Goal: Obtain resource: Obtain resource

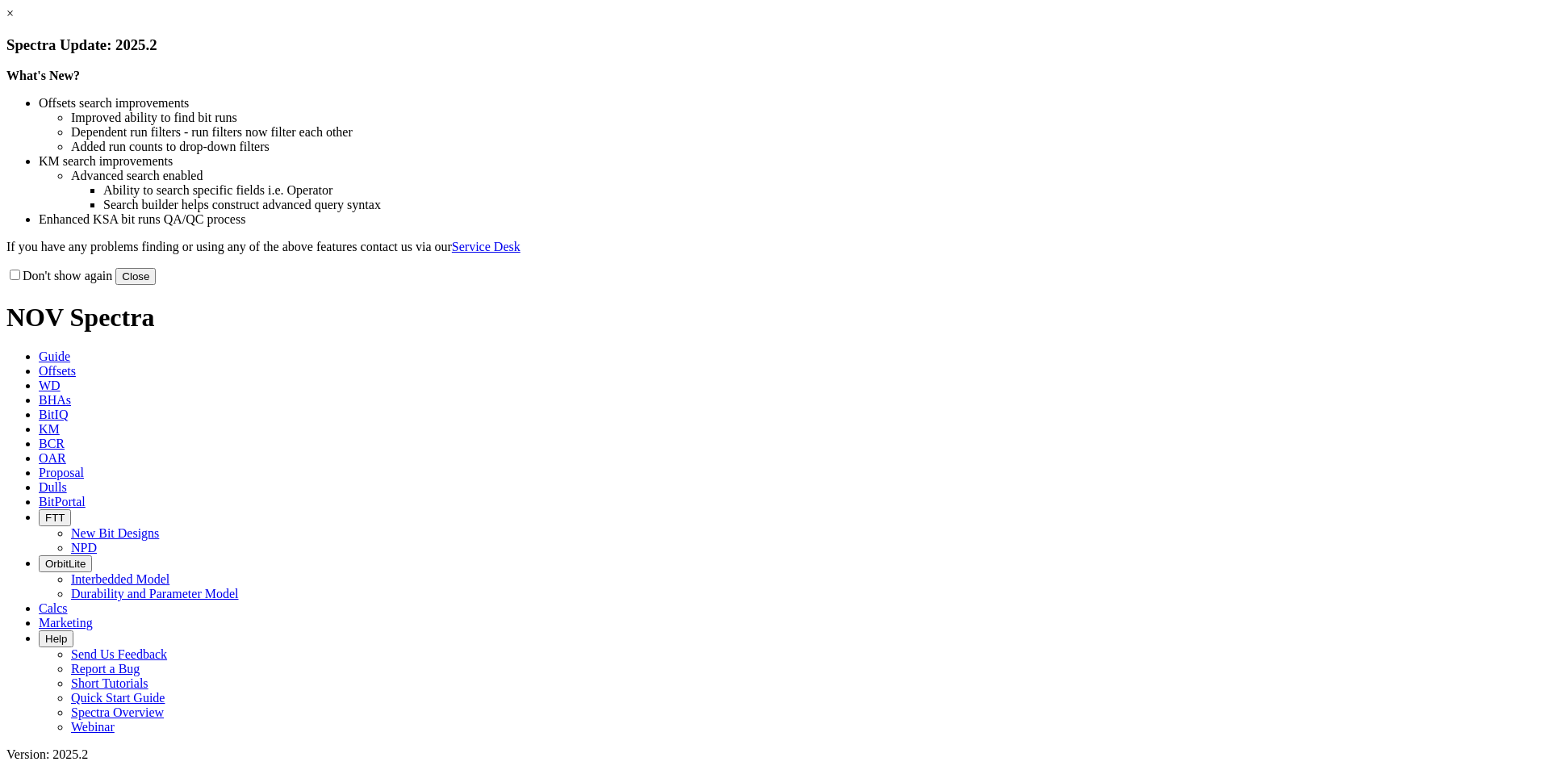
click at [14, 20] on link "×" at bounding box center [9, 13] width 7 height 14
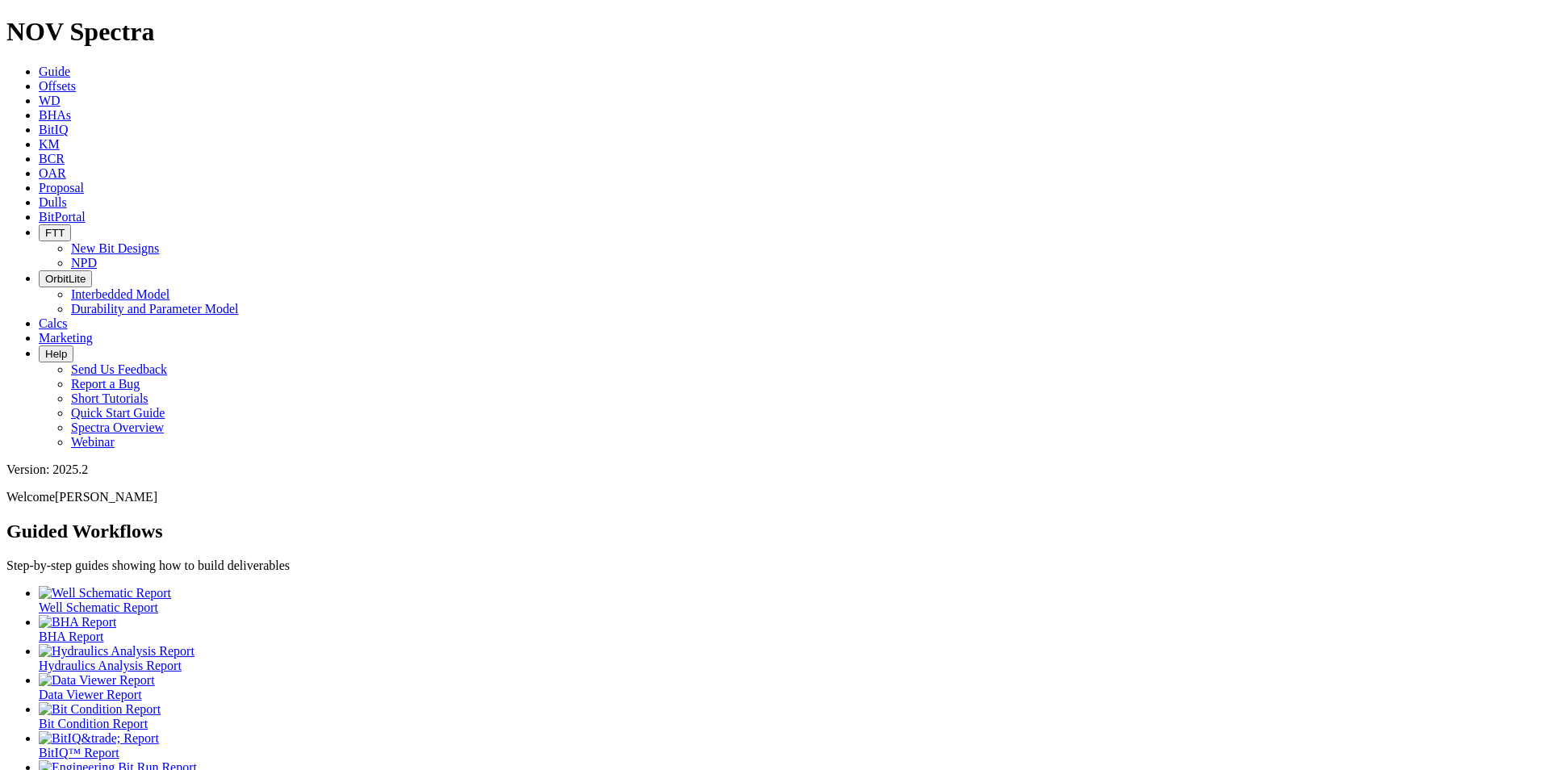
click at [76, 79] on span "Offsets" at bounding box center [57, 86] width 37 height 14
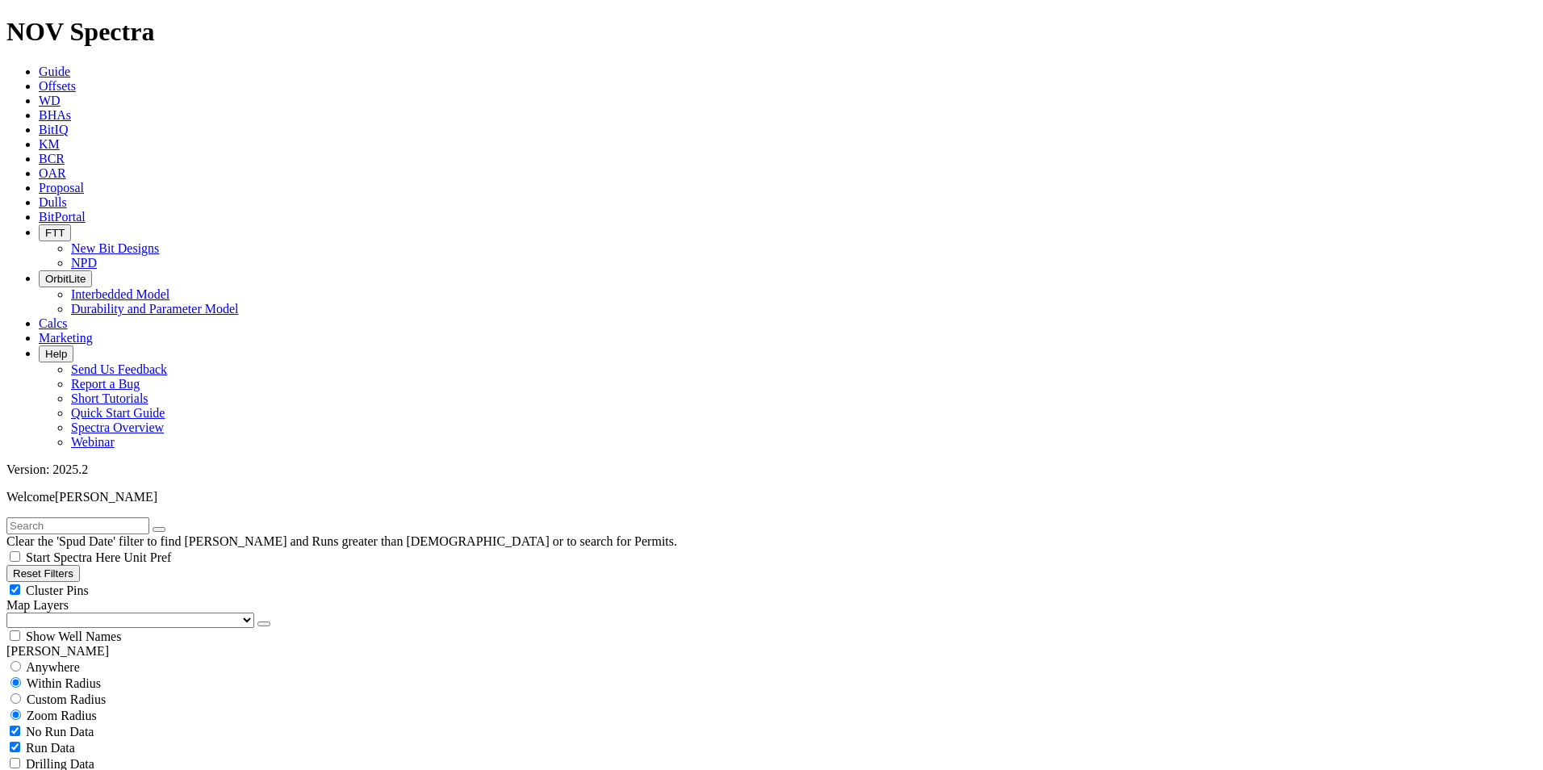
scroll to position [484, 0]
select select "7.875"
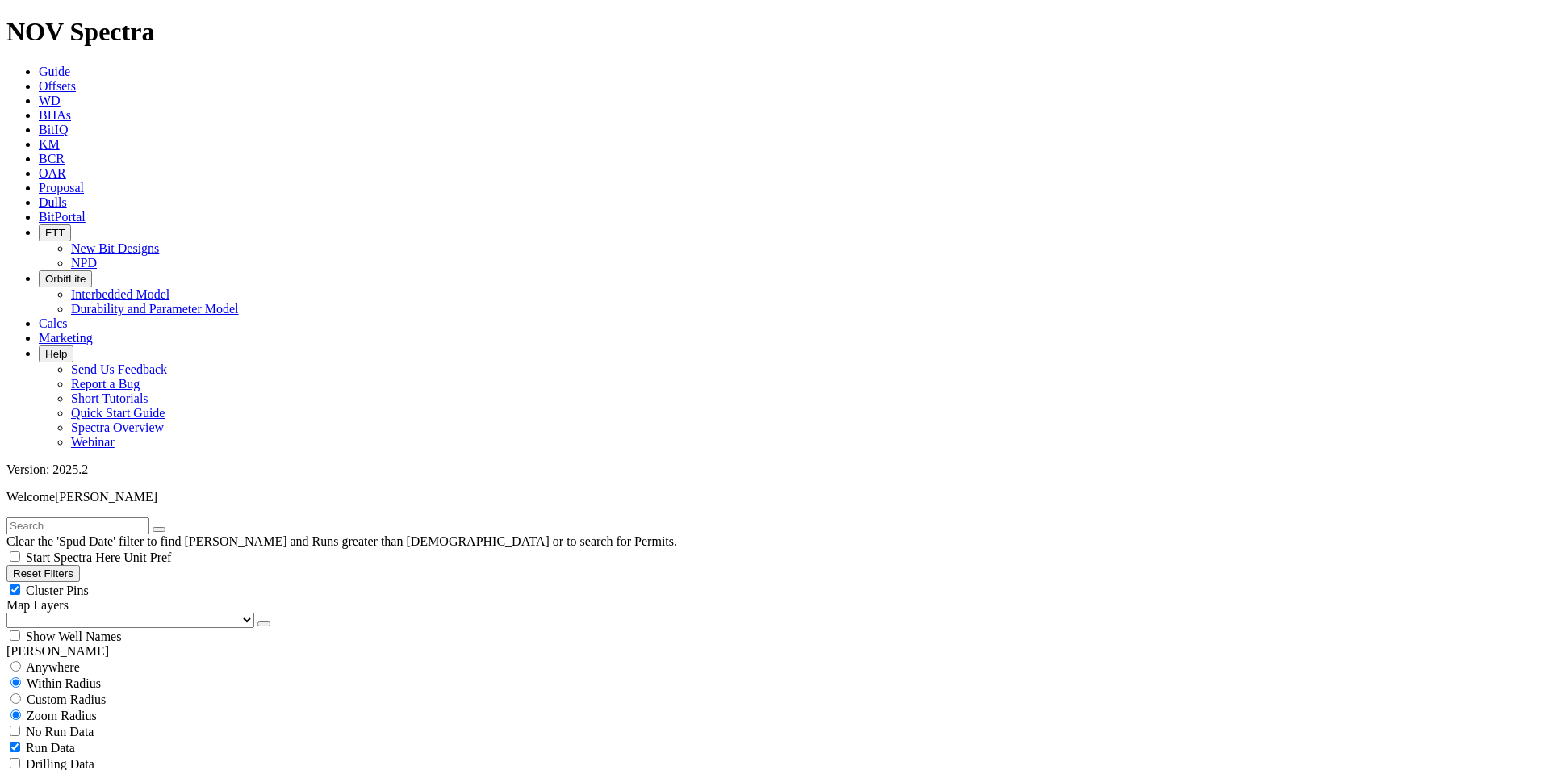
checkbox input "false"
select select "? number:7.875 ?"
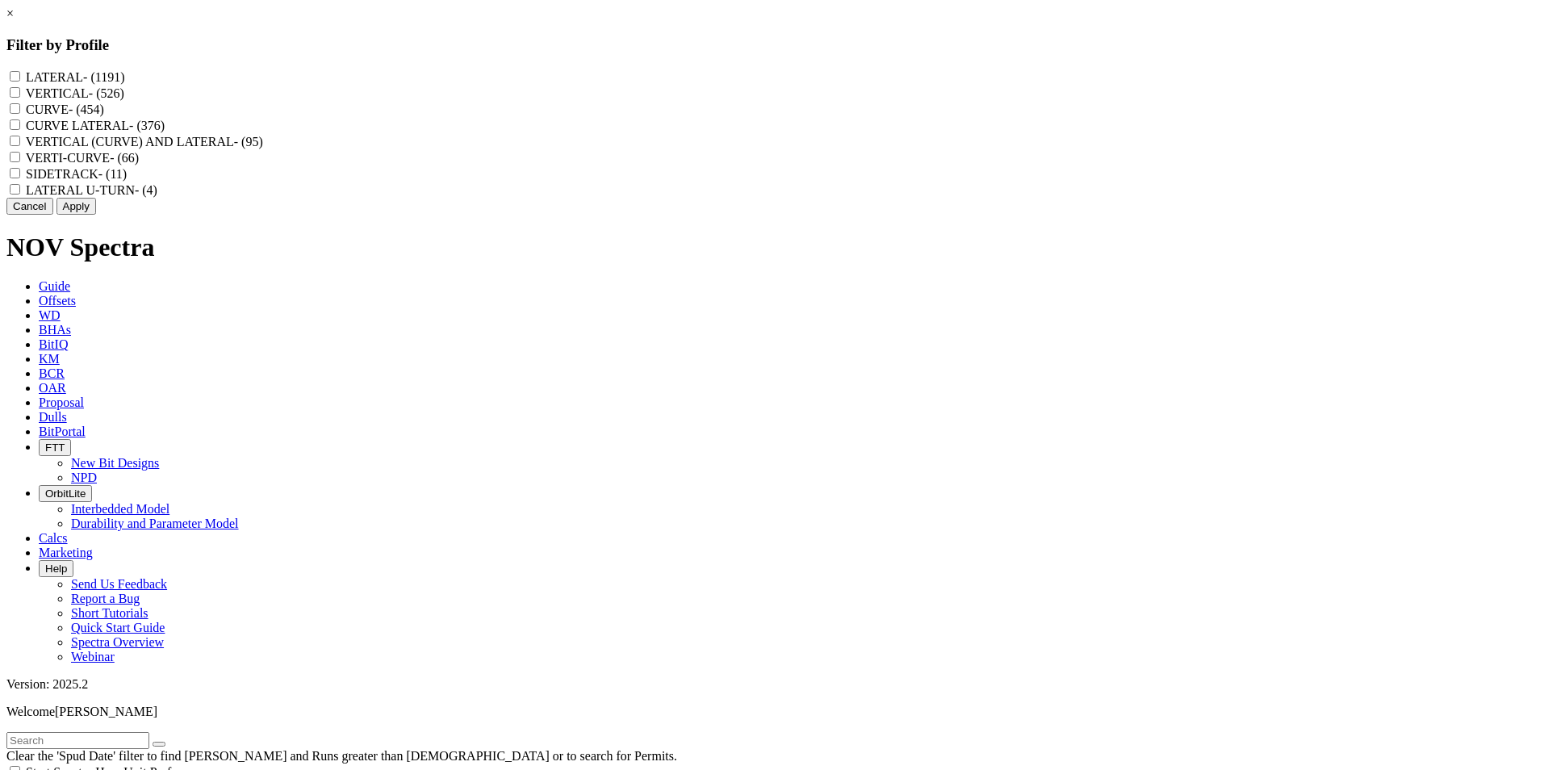
click at [263, 149] on label "VERTICAL (CURVE) AND LATERAL - (95)" at bounding box center [144, 142] width 237 height 14
click at [20, 146] on LATERAL "VERTICAL (CURVE) AND LATERAL - (95)" at bounding box center [15, 141] width 10 height 10
checkbox LATERAL "true"
click at [96, 215] on button "Apply" at bounding box center [77, 206] width 40 height 17
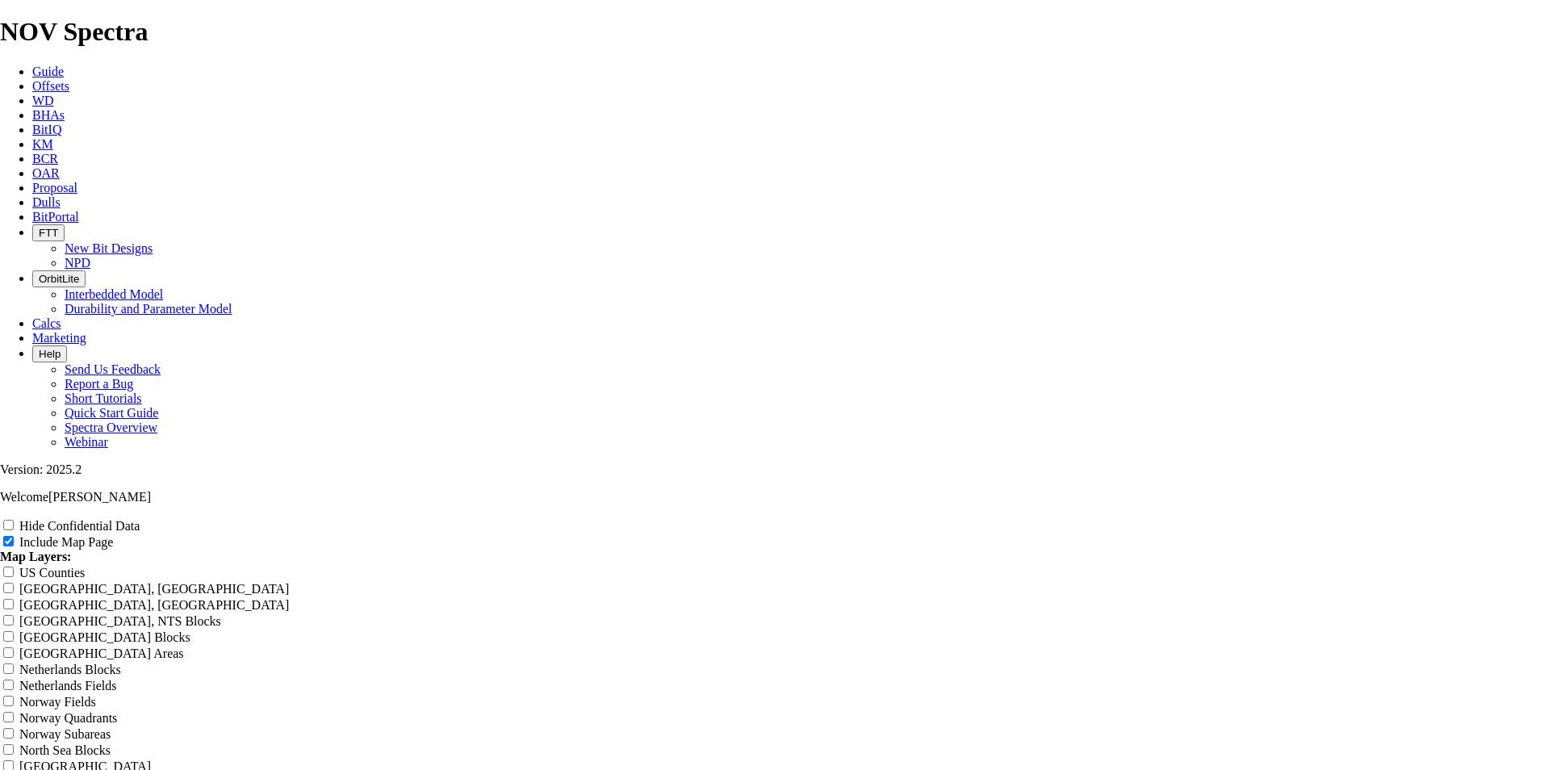
scroll to position [2825, 0]
